Goal: Information Seeking & Learning: Learn about a topic

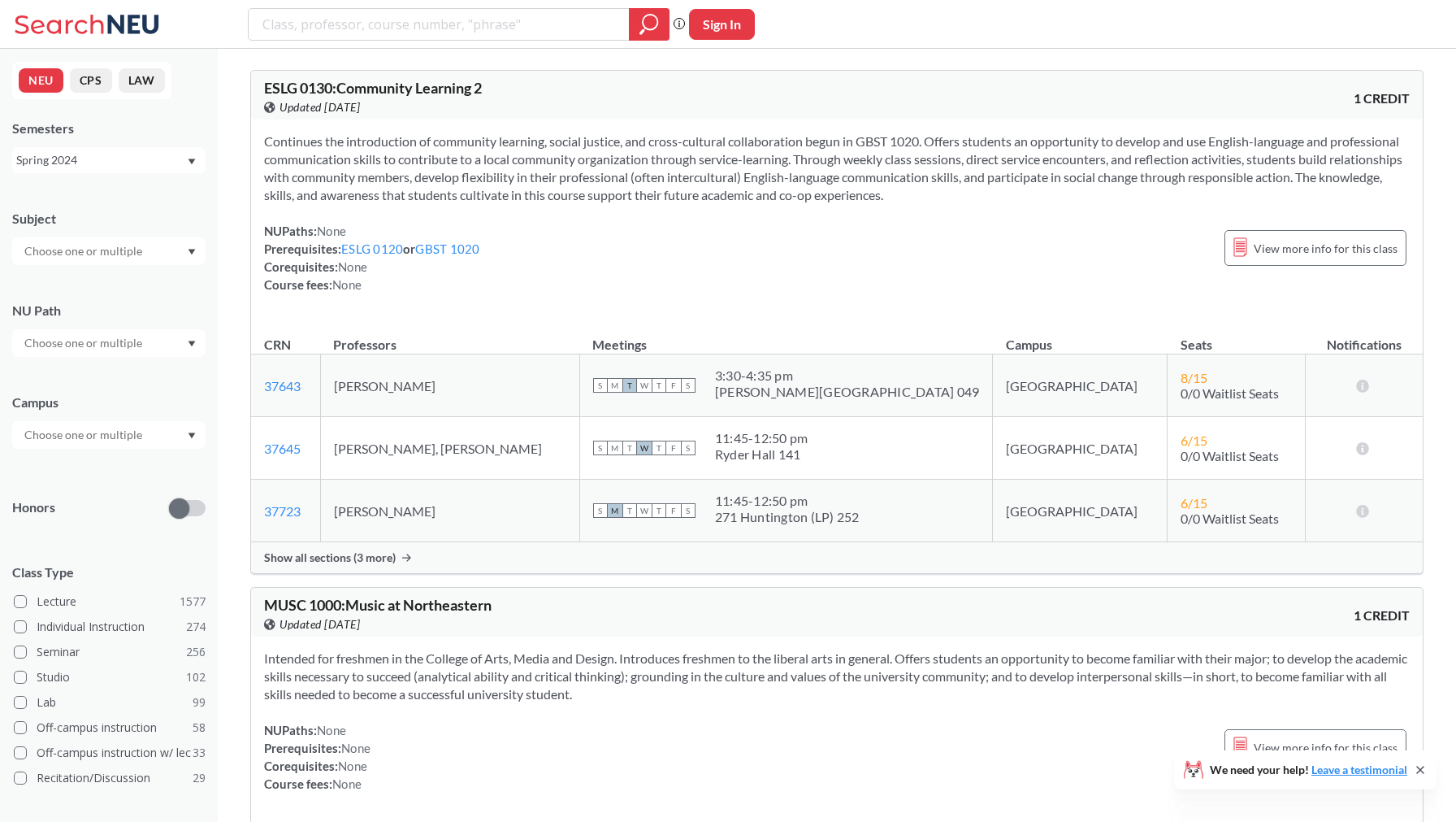
click at [141, 234] on div "Subject" at bounding box center [109, 229] width 193 height 72
click at [140, 253] on input "text" at bounding box center [84, 252] width 137 height 20
click at [124, 299] on p "Computer Science" at bounding box center [113, 296] width 183 height 16
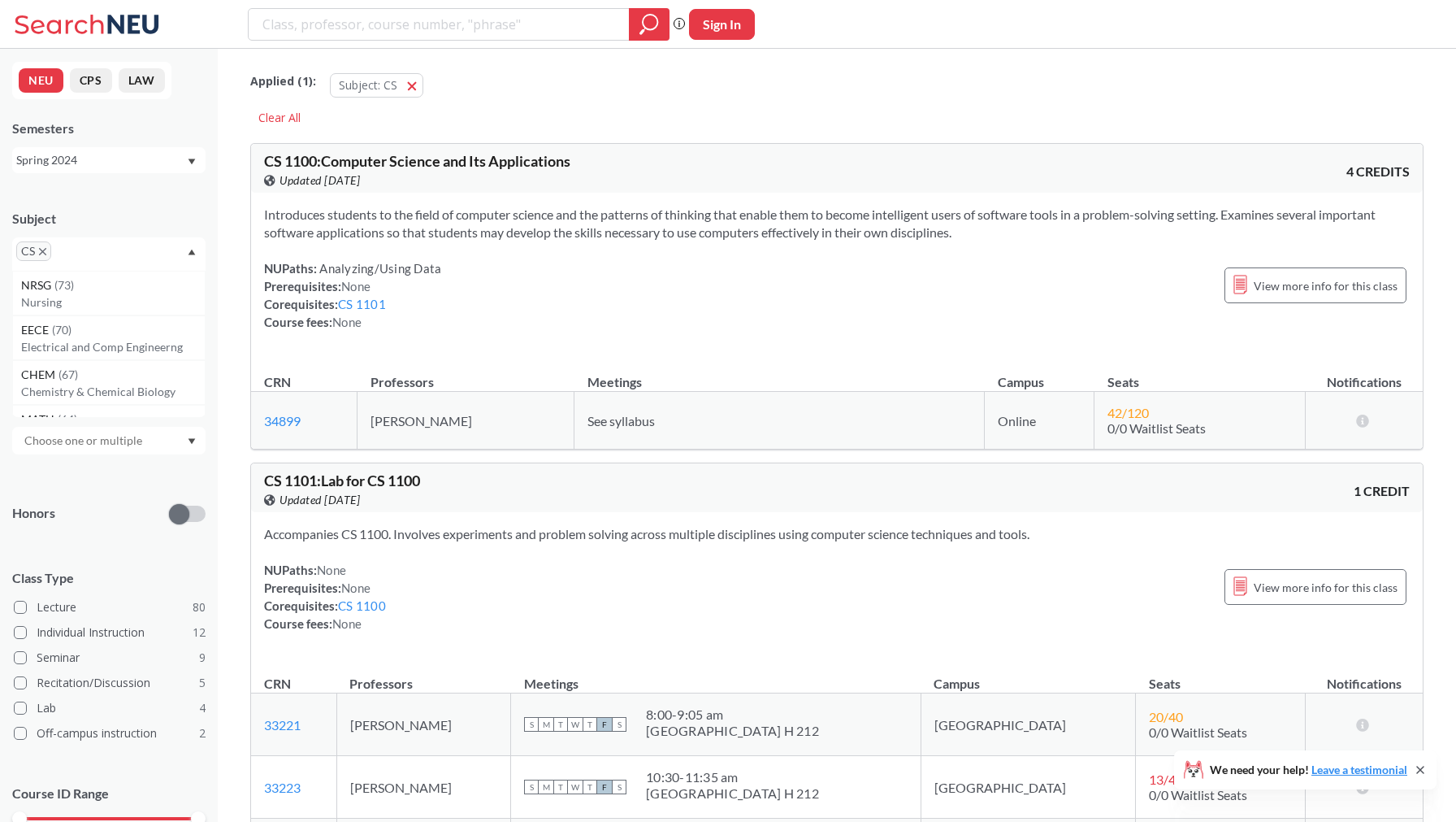
click at [115, 488] on div "Honors" at bounding box center [109, 503] width 193 height 57
click at [106, 337] on div at bounding box center [109, 348] width 193 height 28
click at [146, 254] on div "CS" at bounding box center [109, 253] width 193 height 33
click at [92, 489] on div "Honors" at bounding box center [109, 503] width 193 height 57
click at [92, 463] on div "Subject CS NU Path Campus Honors Class Type Lecture 80 Individual Instruction 1…" at bounding box center [109, 539] width 193 height 692
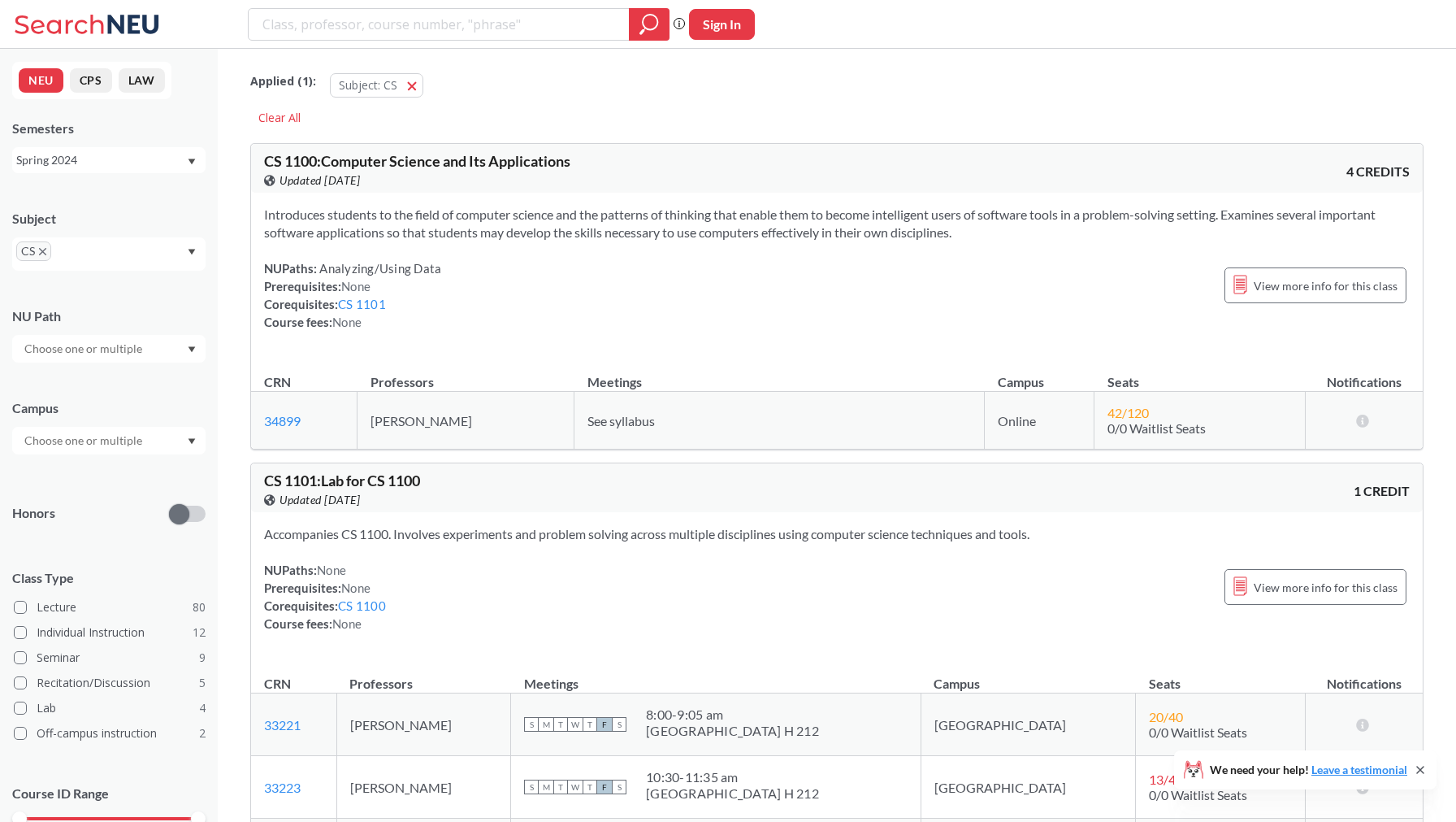
click at [92, 446] on input "text" at bounding box center [84, 441] width 137 height 20
click at [76, 513] on div "Online ( 39 )" at bounding box center [113, 522] width 183 height 18
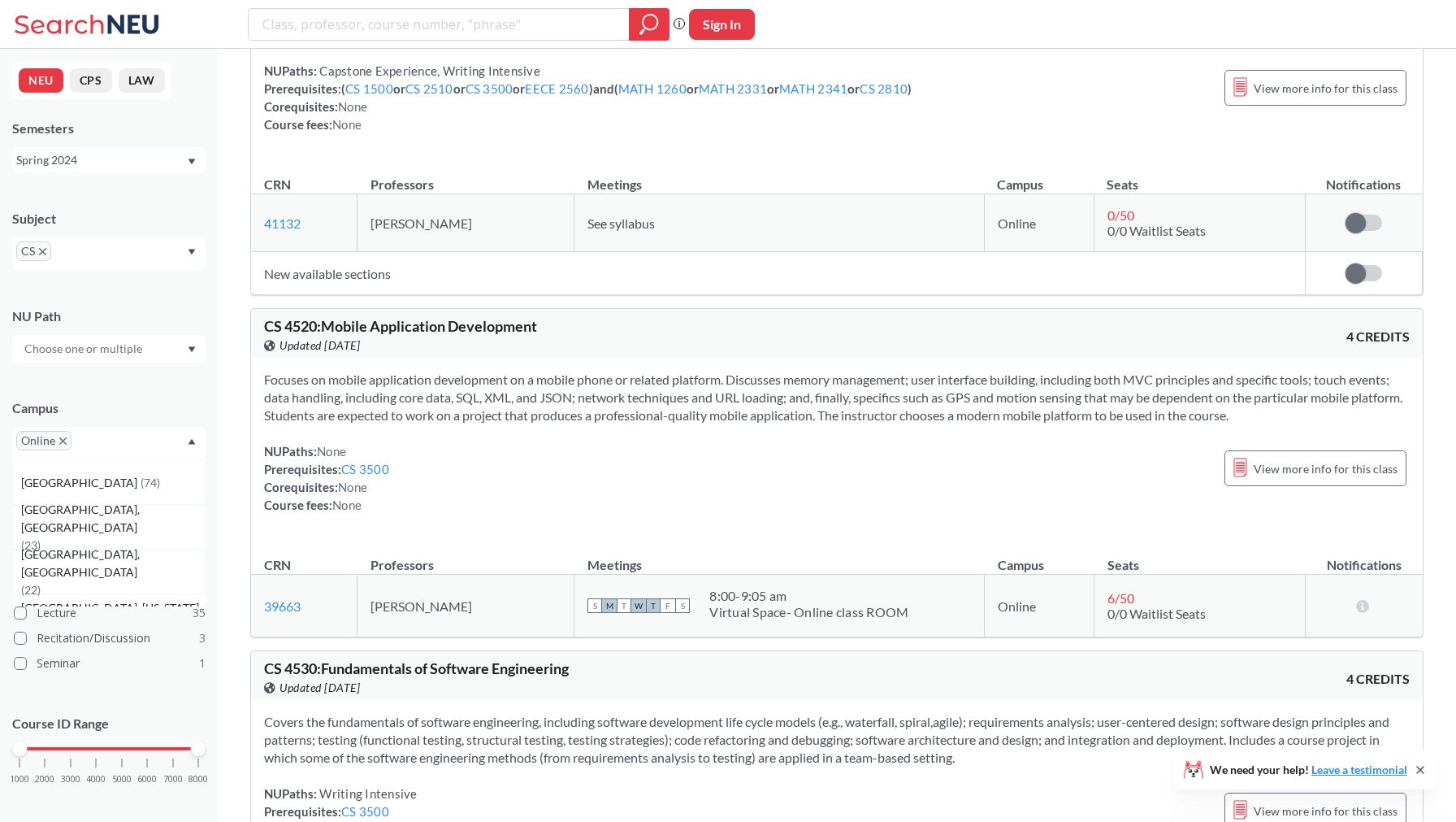
scroll to position [3308, 0]
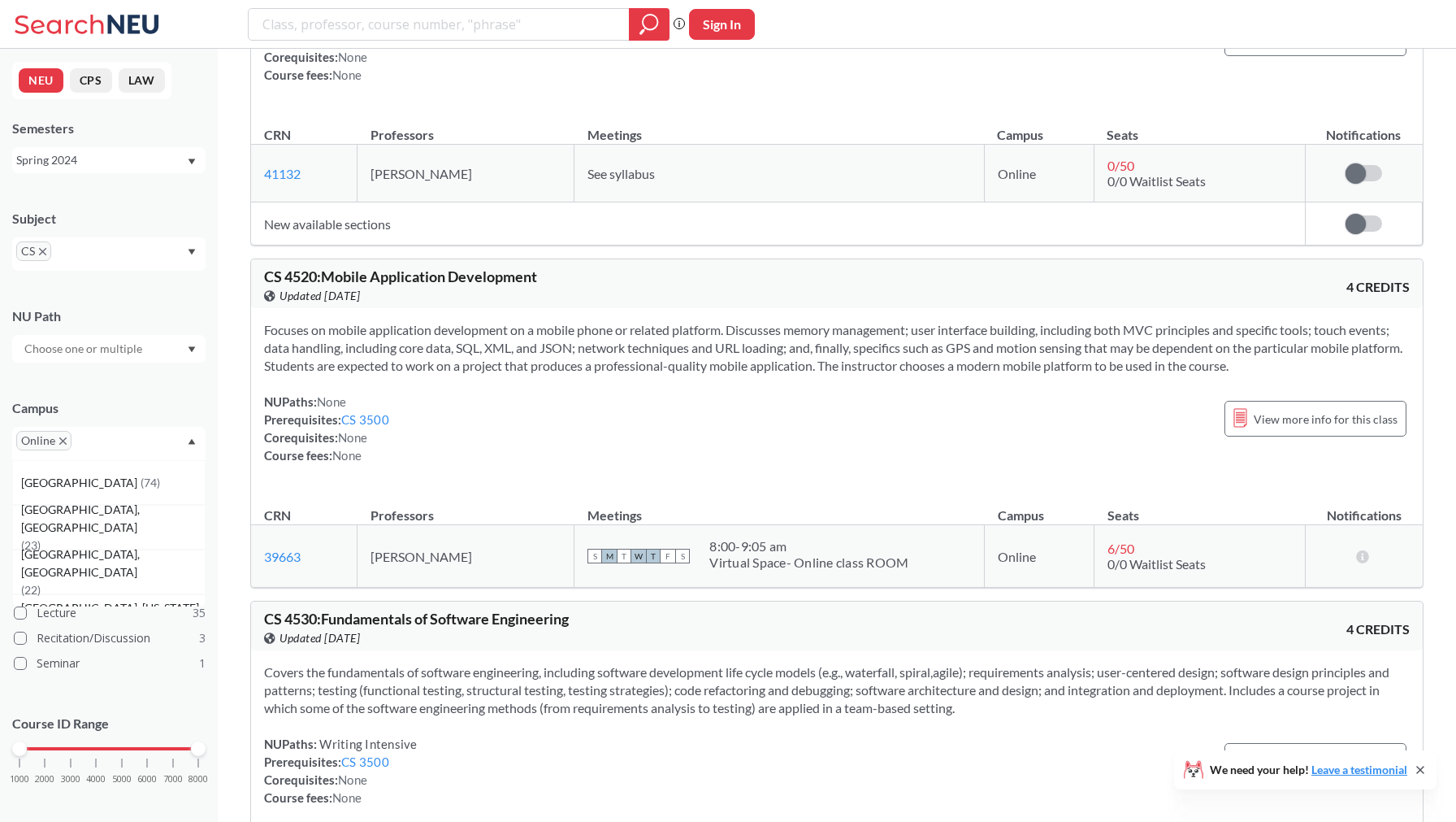
click at [153, 167] on div "Spring 2024" at bounding box center [101, 160] width 170 height 18
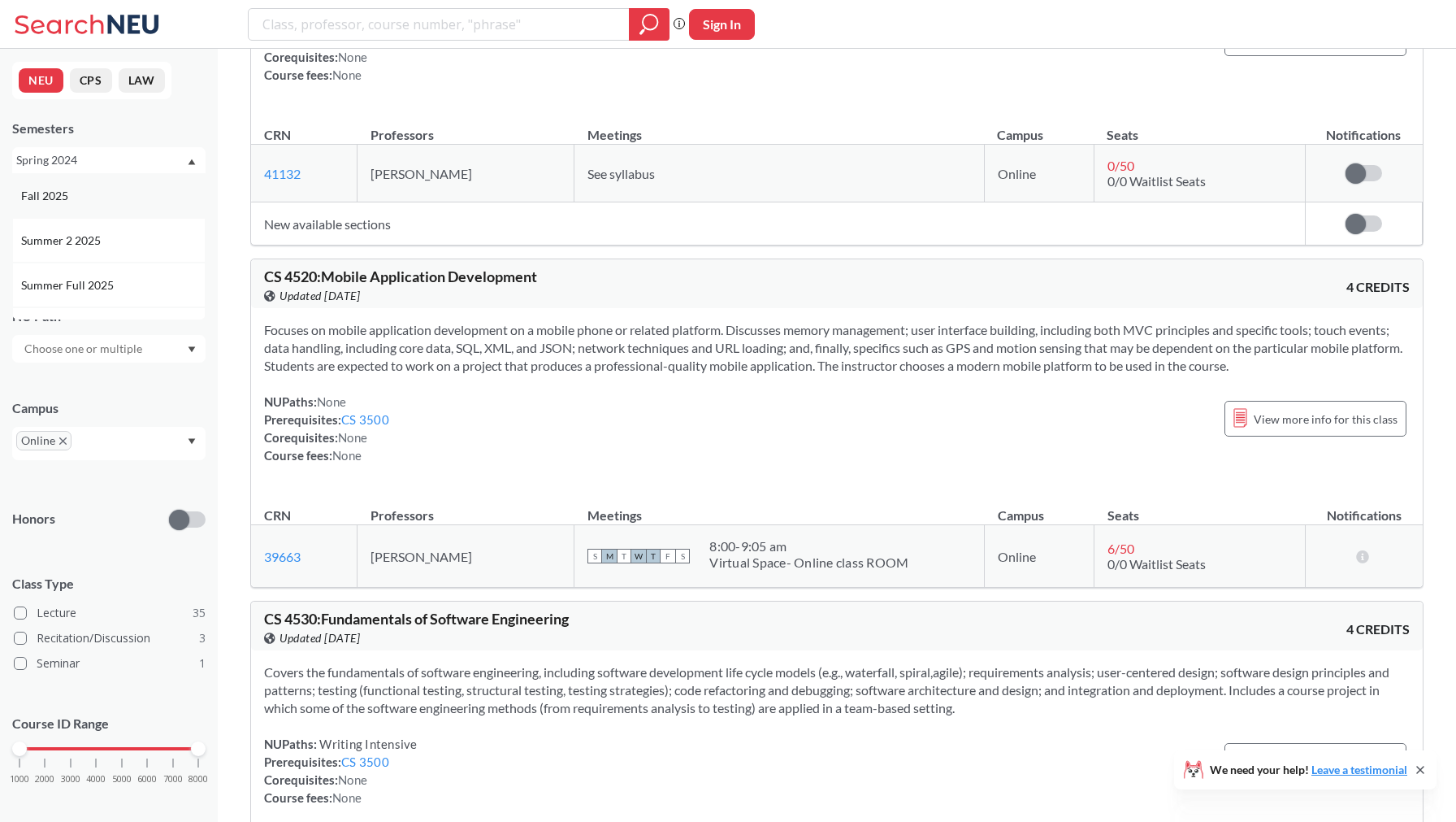
click at [137, 207] on div "Fall 2025" at bounding box center [109, 195] width 193 height 45
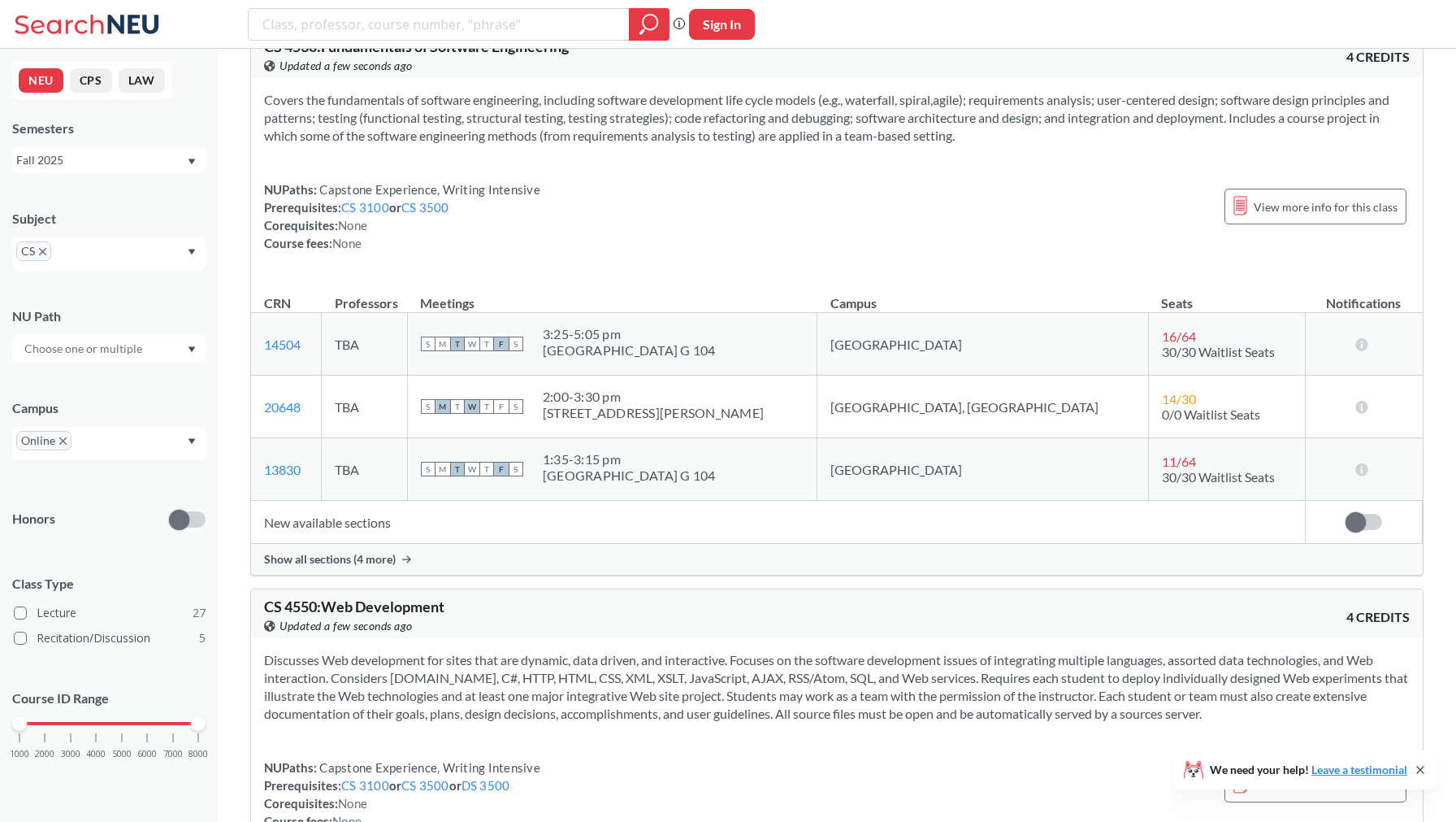
scroll to position [2902, 0]
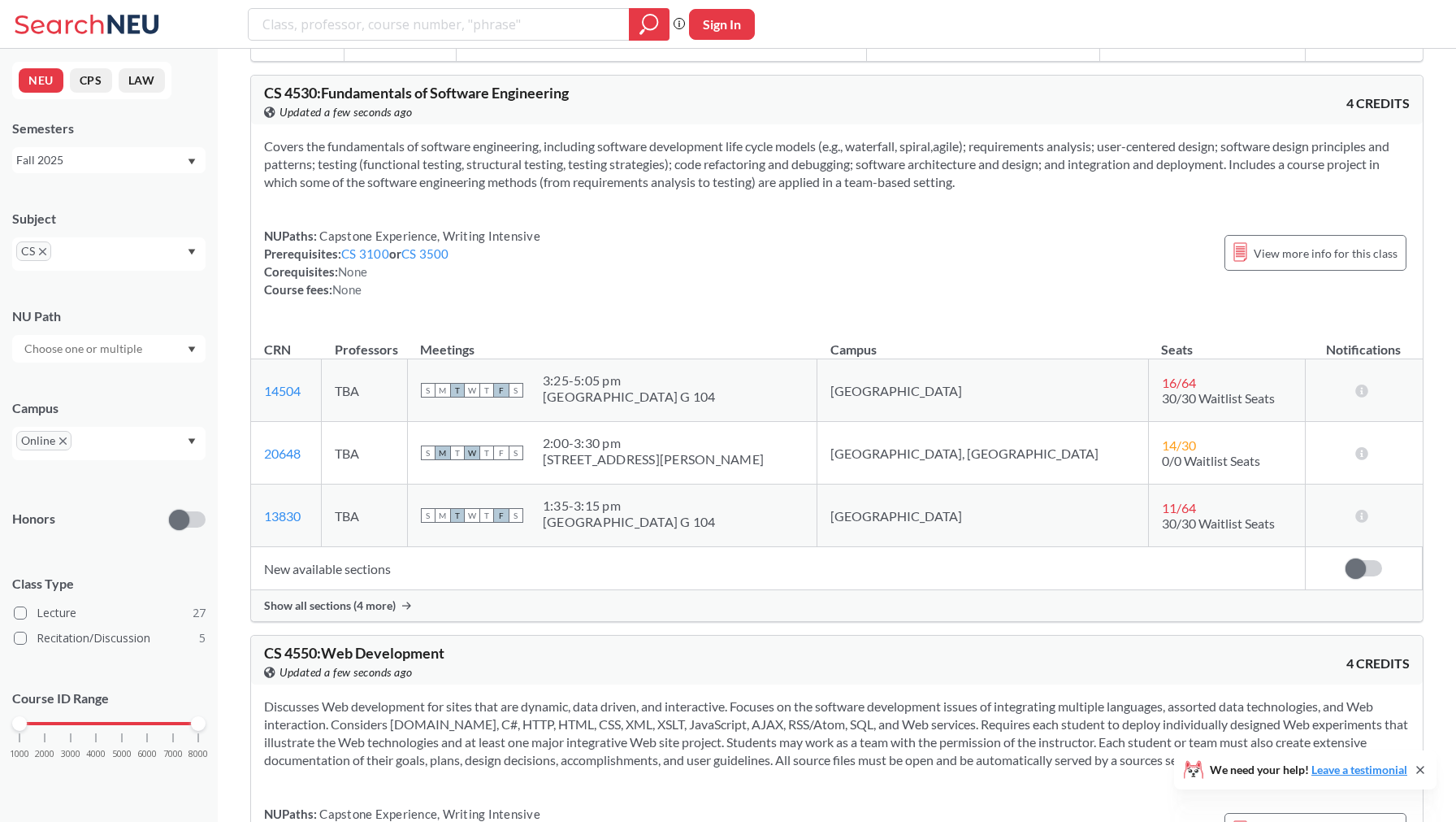
click at [341, 603] on span "Show all sections (4 more)" at bounding box center [329, 605] width 132 height 14
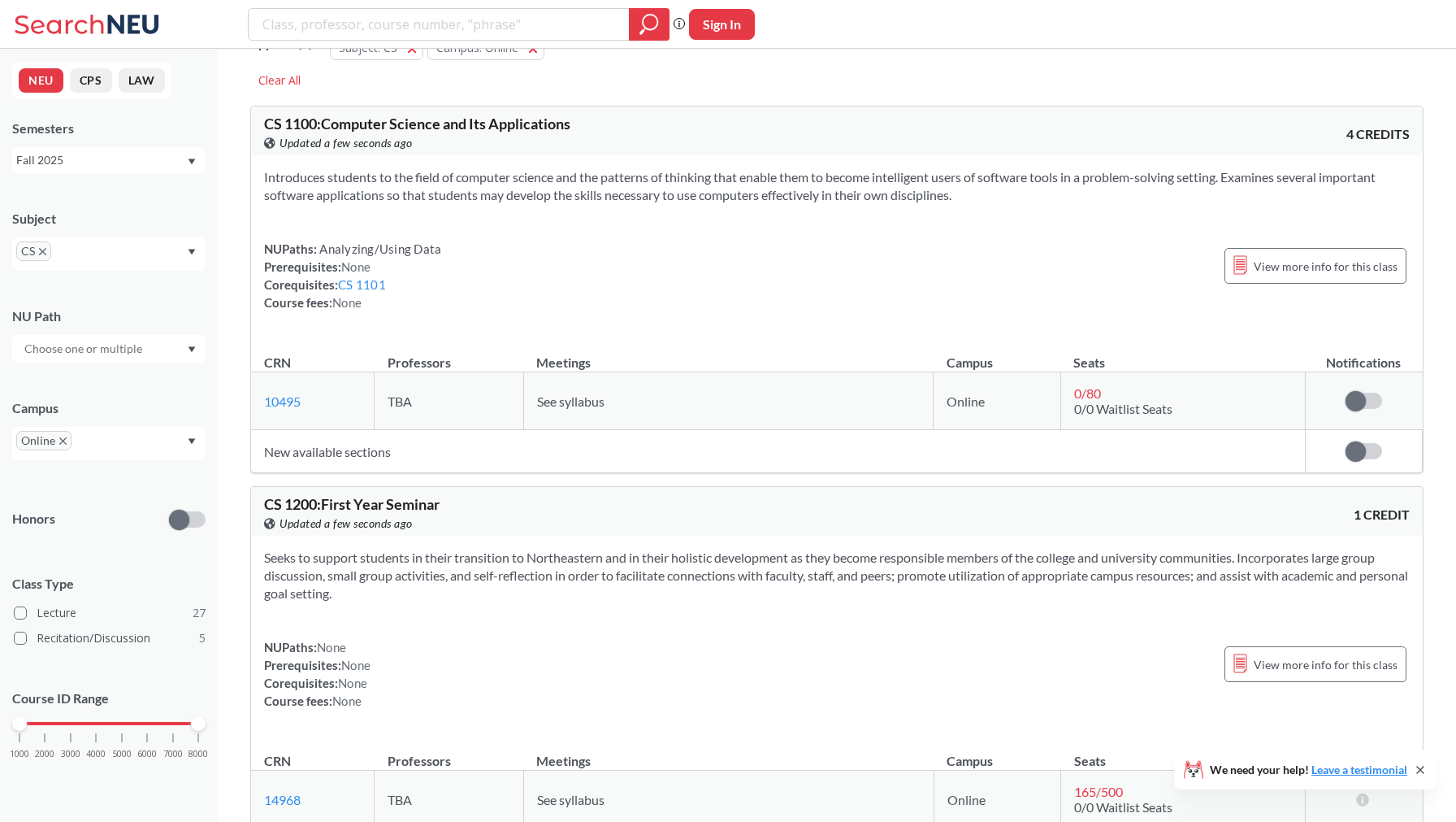
scroll to position [0, 0]
